Goal: Navigation & Orientation: Find specific page/section

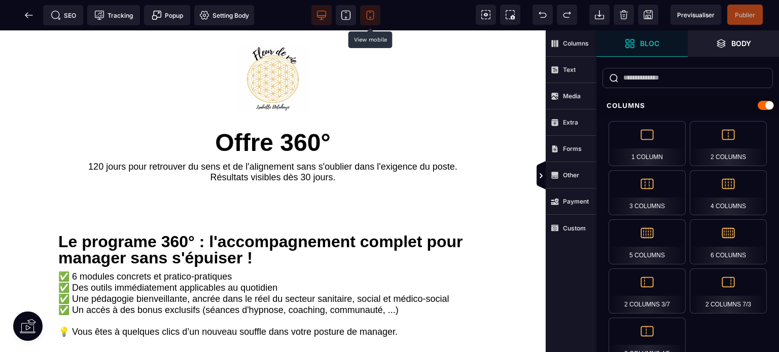
click at [371, 9] on span at bounding box center [370, 15] width 20 height 20
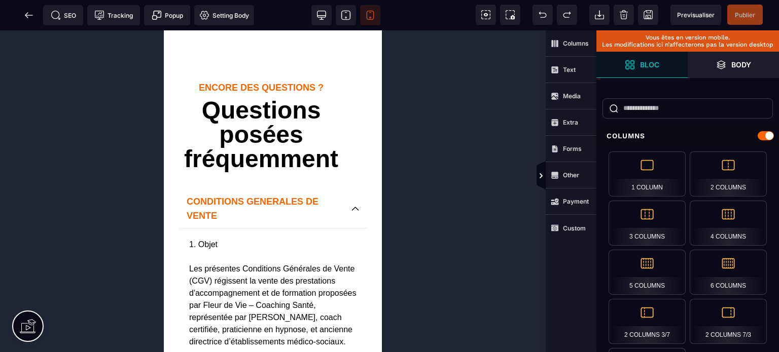
scroll to position [1221, 0]
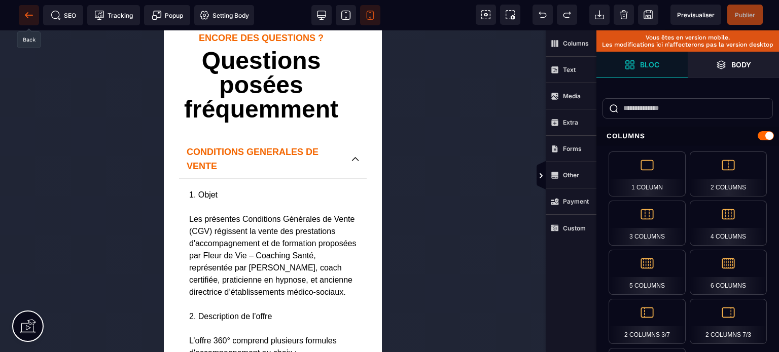
click at [24, 12] on icon at bounding box center [29, 15] width 10 height 10
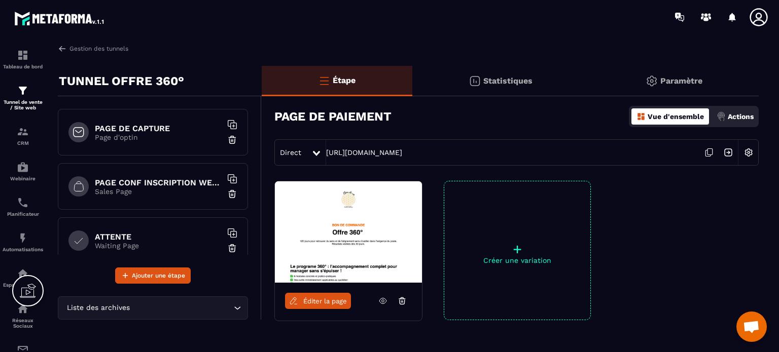
click at [151, 194] on p "Sales Page" at bounding box center [158, 192] width 127 height 8
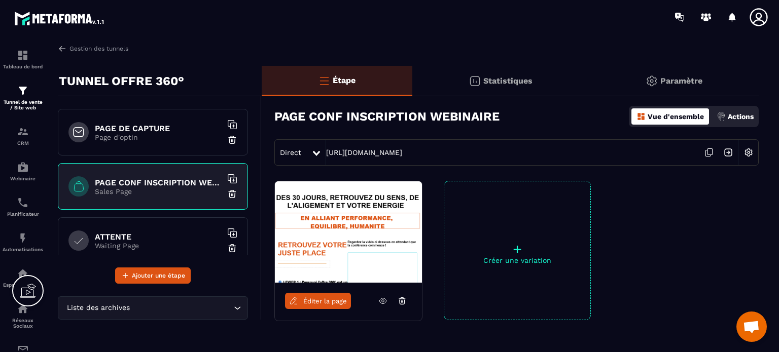
scroll to position [232, 0]
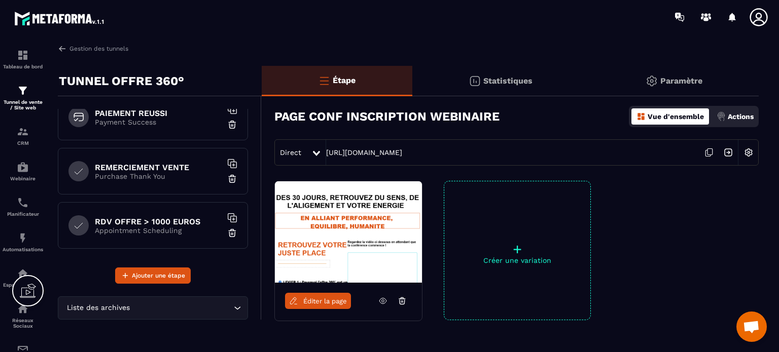
click at [154, 233] on div "RDV OFFRE > 1000 EUROS Appointment Scheduling" at bounding box center [153, 225] width 190 height 47
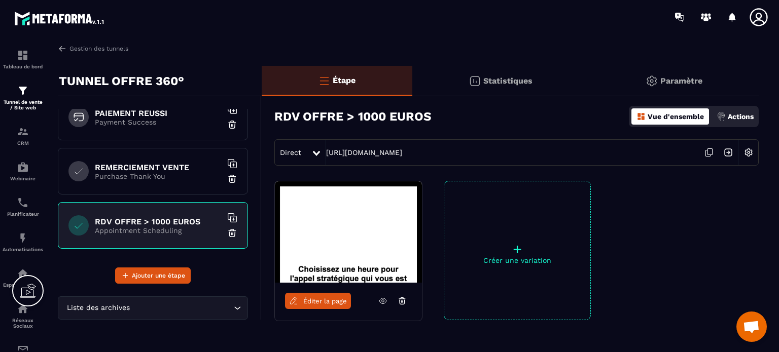
click at [381, 302] on icon at bounding box center [382, 301] width 9 height 9
click at [0, 0] on img at bounding box center [0, 0] width 0 height 0
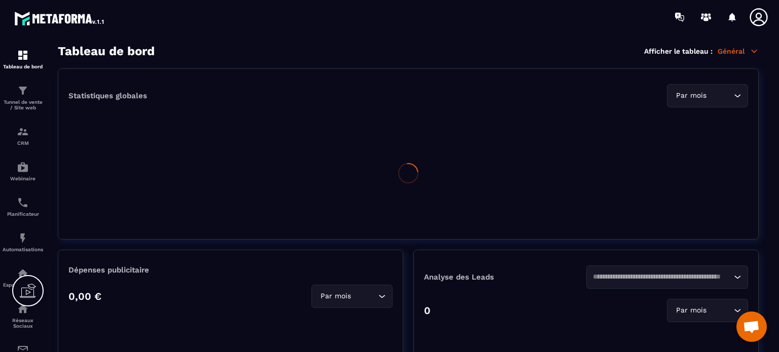
click at [757, 18] on icon at bounding box center [758, 17] width 18 height 18
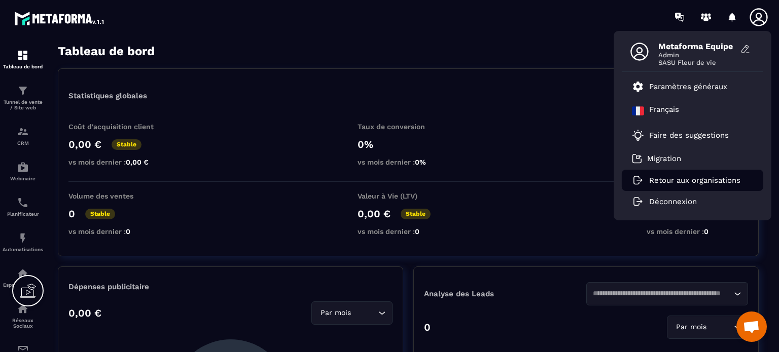
click at [669, 184] on p "Retour aux organisations" at bounding box center [694, 180] width 91 height 9
